Goal: Task Accomplishment & Management: Use online tool/utility

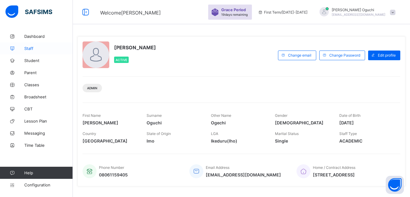
click at [30, 47] on span "Staff" at bounding box center [48, 48] width 49 height 5
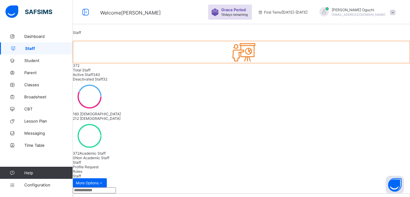
click at [99, 165] on span "Profile Request" at bounding box center [86, 167] width 26 height 5
click at [82, 170] on span "Roles" at bounding box center [77, 172] width 9 height 5
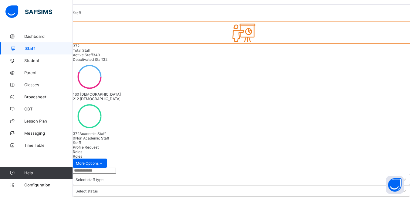
scroll to position [1, 0]
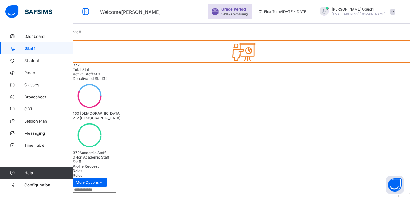
click at [99, 164] on span "Profile Request" at bounding box center [86, 166] width 26 height 5
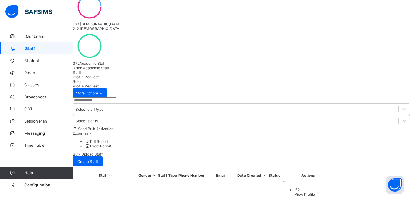
scroll to position [122, 0]
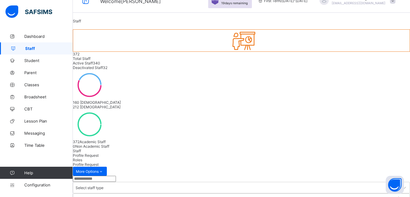
scroll to position [1, 0]
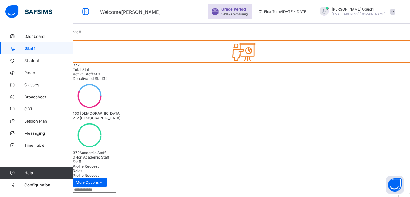
click at [81, 160] on span "Staff" at bounding box center [77, 162] width 8 height 5
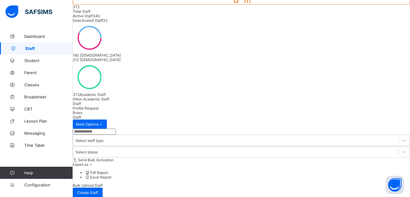
scroll to position [61, 0]
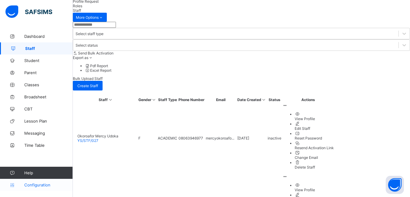
scroll to position [170, 0]
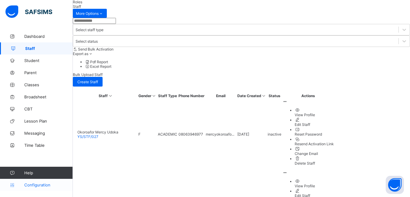
click at [41, 185] on span "Configuration" at bounding box center [48, 185] width 48 height 5
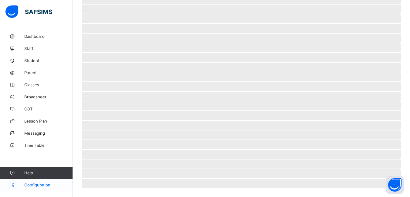
scroll to position [40, 0]
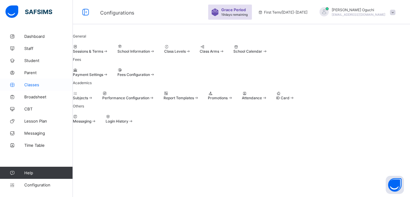
click at [30, 84] on span "Classes" at bounding box center [48, 85] width 49 height 5
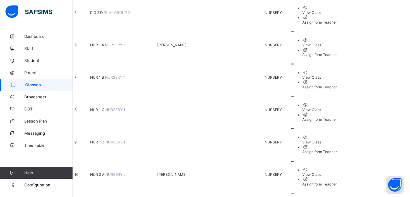
scroll to position [243, 0]
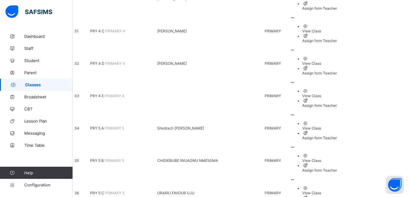
scroll to position [1062, 0]
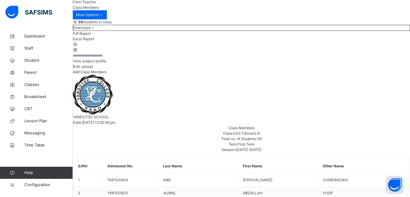
scroll to position [121, 0]
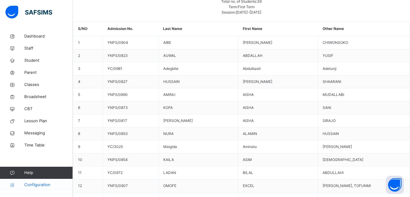
click at [43, 184] on span "Configuration" at bounding box center [48, 185] width 48 height 6
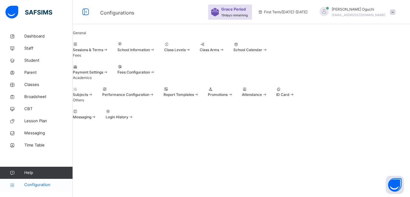
scroll to position [55, 0]
click at [93, 92] on div at bounding box center [83, 89] width 20 height 5
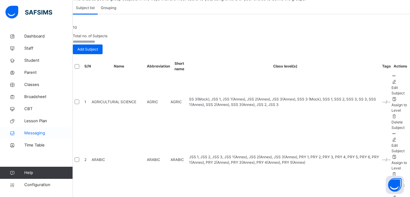
scroll to position [33, 0]
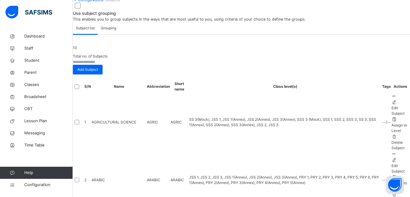
click at [116, 31] on span "Grouping" at bounding box center [108, 27] width 15 height 5
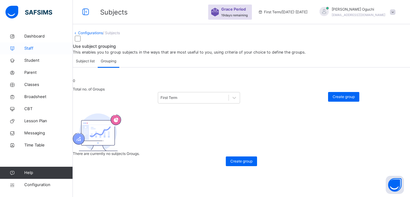
click at [29, 49] on span "Staff" at bounding box center [48, 49] width 49 height 6
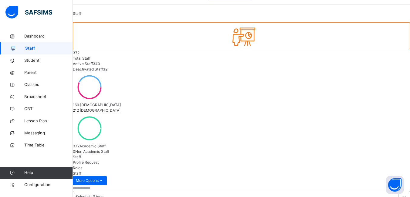
scroll to position [30, 0]
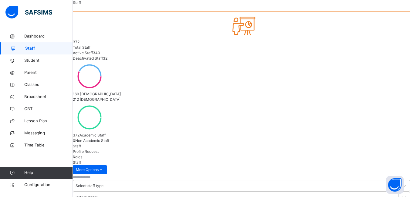
click at [99, 150] on span "Profile Request" at bounding box center [86, 152] width 26 height 5
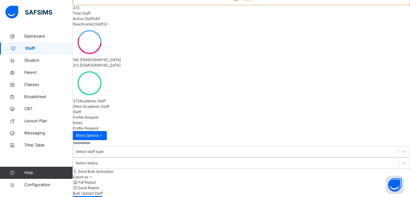
scroll to position [0, 0]
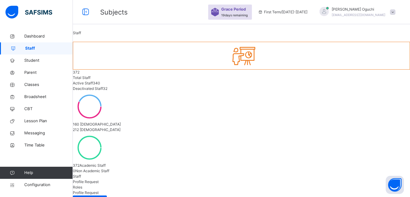
click at [82, 185] on span "Roles" at bounding box center [77, 187] width 9 height 5
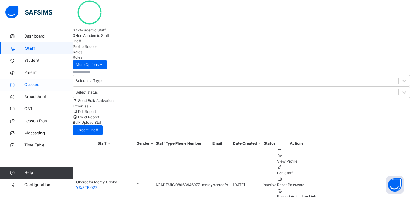
scroll to position [111, 0]
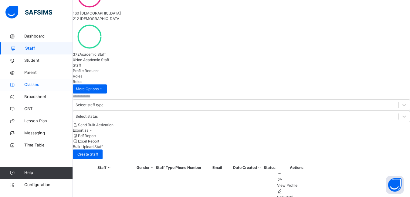
click at [34, 85] on span "Classes" at bounding box center [48, 85] width 49 height 6
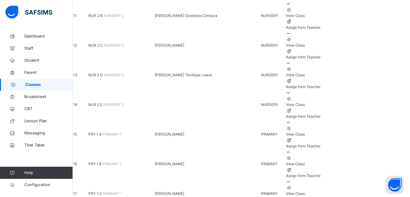
scroll to position [485, 0]
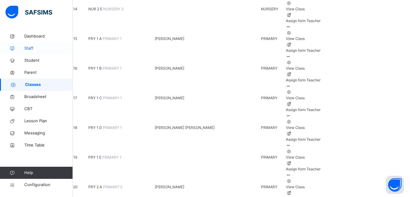
click at [31, 47] on span "Staff" at bounding box center [48, 49] width 49 height 6
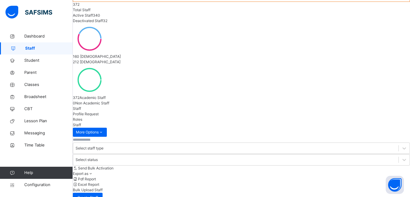
scroll to position [91, 0]
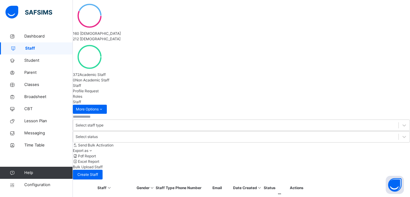
click at [282, 192] on icon at bounding box center [279, 194] width 5 height 5
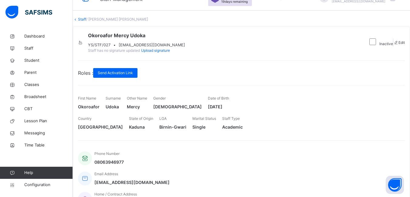
scroll to position [1, 0]
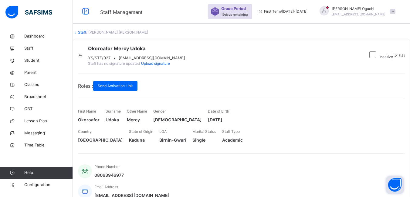
click at [393, 184] on button "Open asap" at bounding box center [395, 185] width 18 height 18
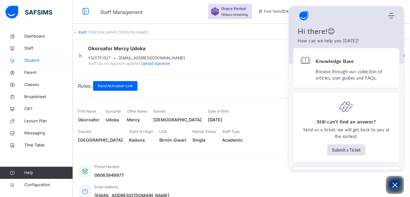
click at [31, 61] on span "Student" at bounding box center [48, 61] width 49 height 6
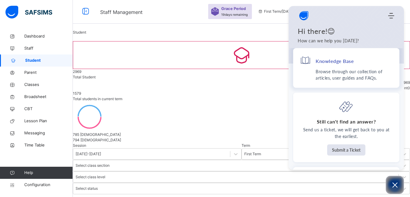
click at [334, 71] on p "Browse through our collection of articles, user guides and FAQs." at bounding box center [354, 75] width 77 height 13
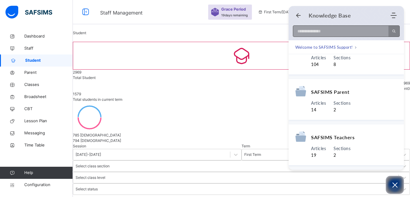
click at [317, 32] on input at bounding box center [339, 31] width 92 height 11
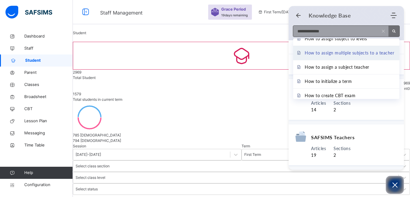
scroll to position [91, 0]
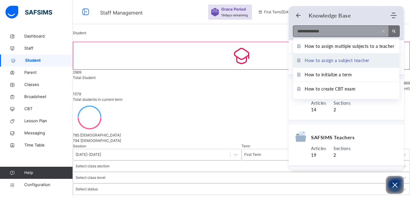
type input "**********"
click at [360, 64] on span "How to assign a subject teacher" at bounding box center [337, 60] width 65 height 7
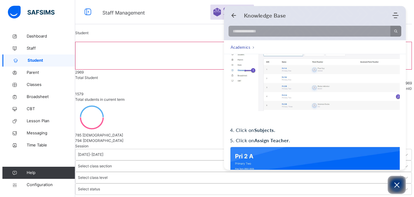
scroll to position [121, 0]
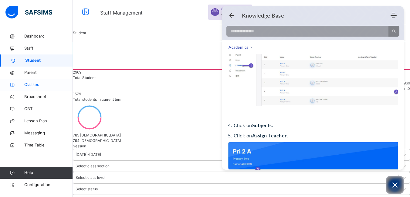
click at [30, 84] on span "Classes" at bounding box center [48, 85] width 49 height 6
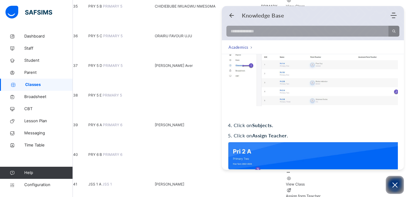
scroll to position [1123, 0]
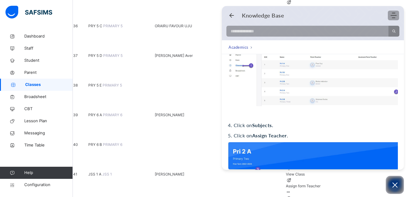
click at [395, 17] on icon "Modules Menu" at bounding box center [393, 15] width 6 height 6
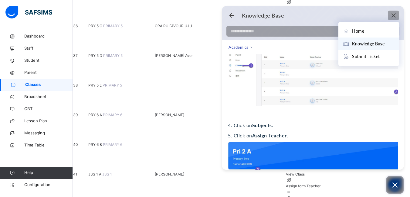
click at [395, 189] on icon "Open asap" at bounding box center [395, 186] width 8 height 8
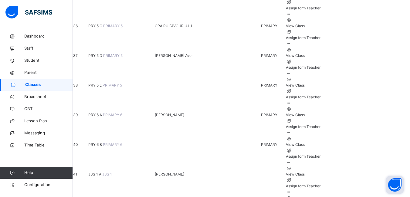
scroll to position [0, 0]
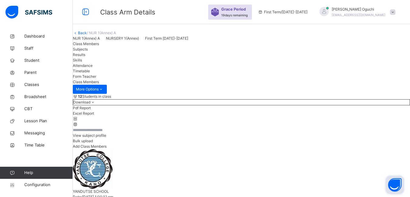
click at [88, 52] on span "Subjects" at bounding box center [80, 49] width 15 height 5
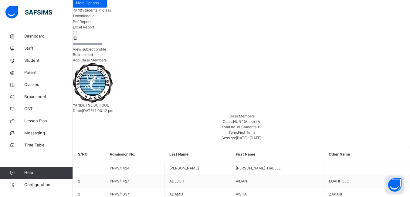
scroll to position [91, 0]
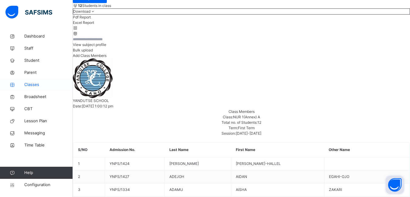
click at [33, 83] on span "Classes" at bounding box center [48, 85] width 49 height 6
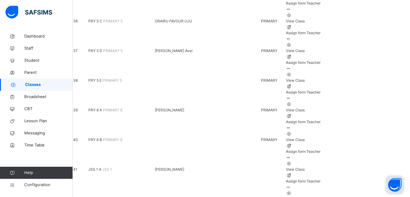
scroll to position [1092, 0]
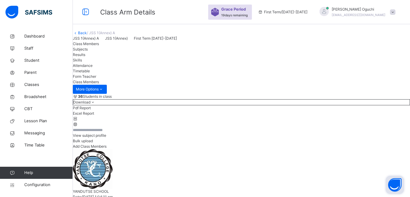
click at [88, 52] on span "Subjects" at bounding box center [80, 49] width 15 height 5
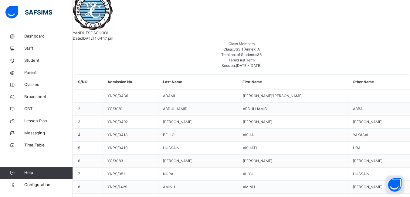
scroll to position [212, 0]
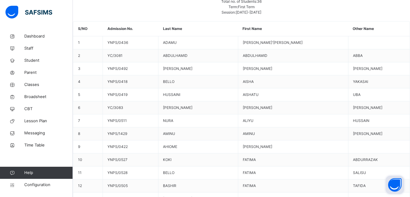
type input "**"
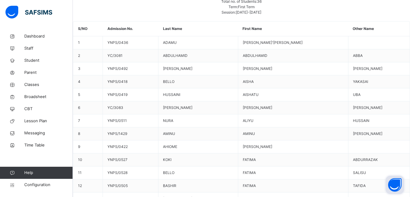
type input "****"
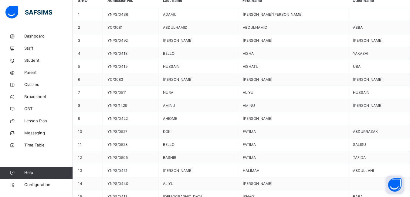
scroll to position [243, 0]
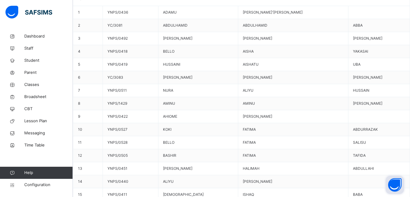
type input "*"
type input "***"
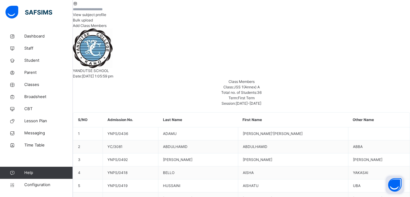
scroll to position [115, 0]
